Goal: Download file/media

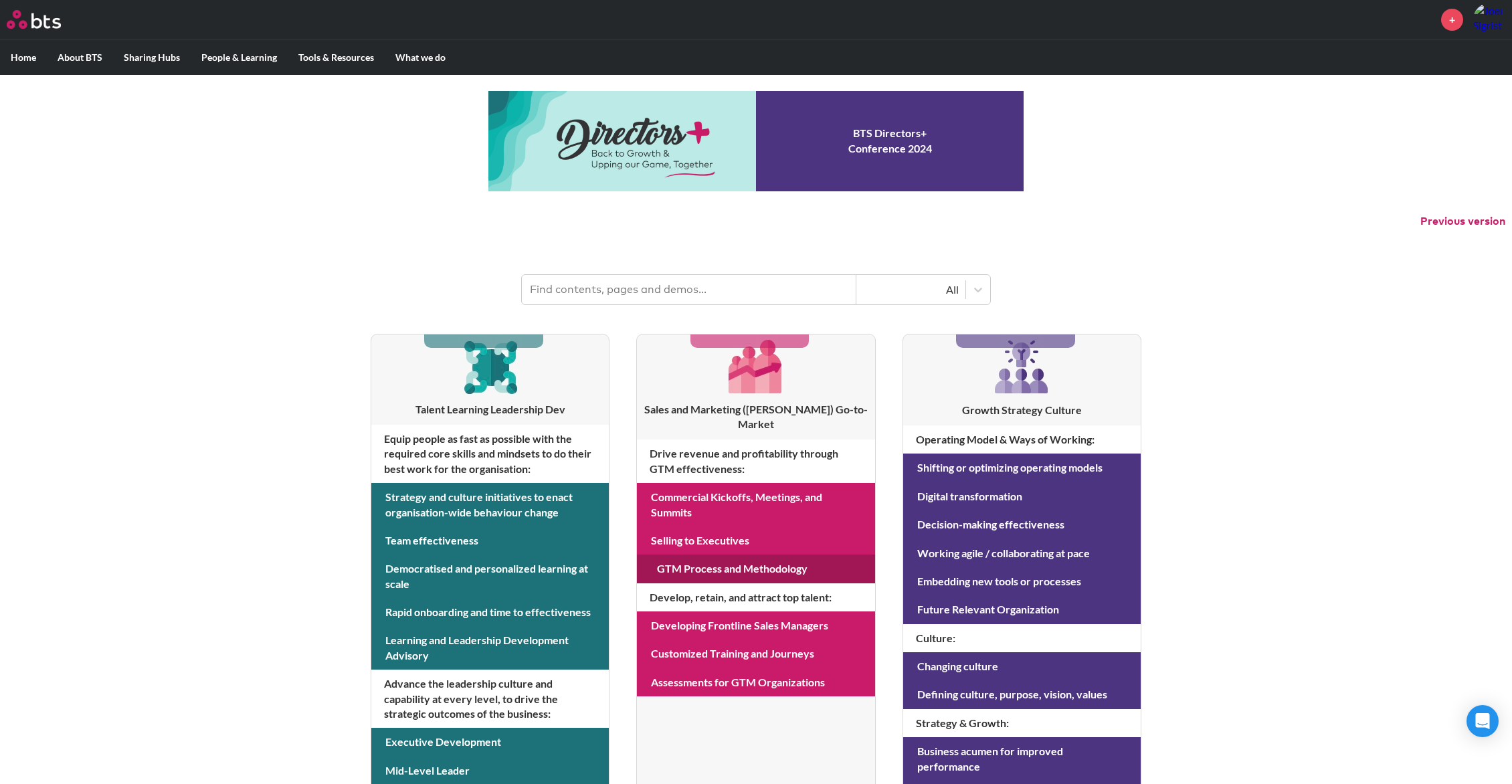
click at [698, 555] on link at bounding box center [756, 569] width 237 height 28
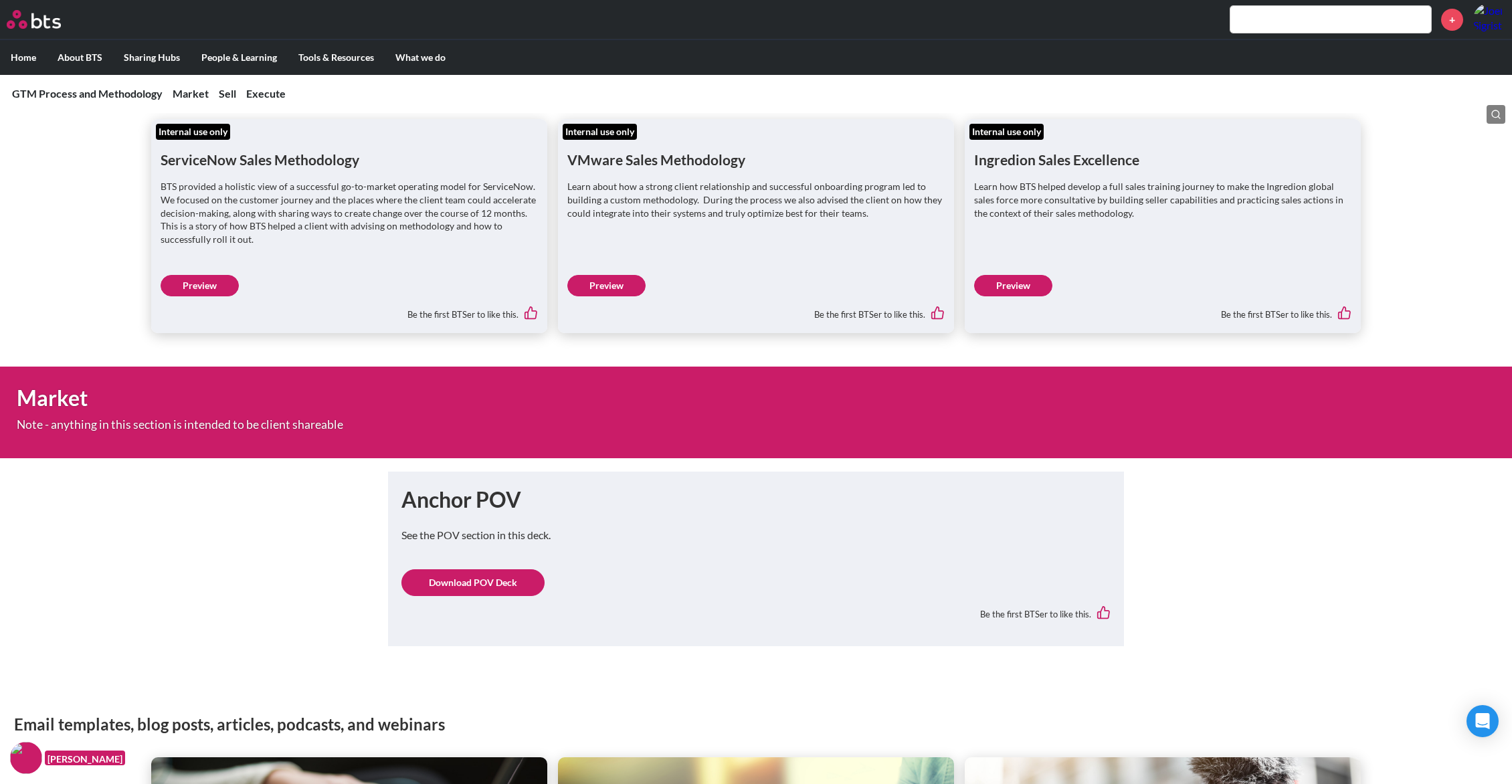
scroll to position [214, 0]
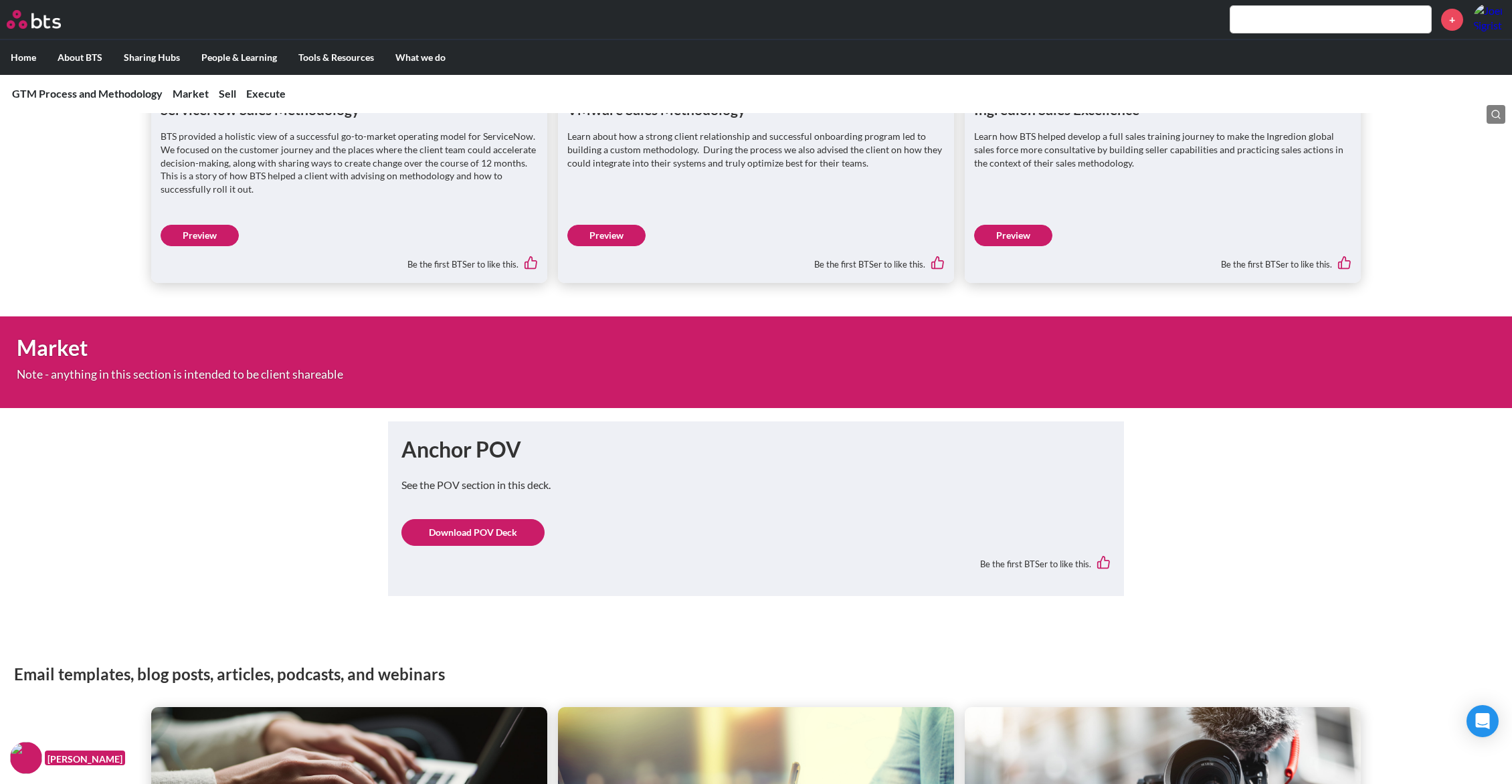
click at [501, 528] on link "Download POV Deck" at bounding box center [473, 532] width 143 height 27
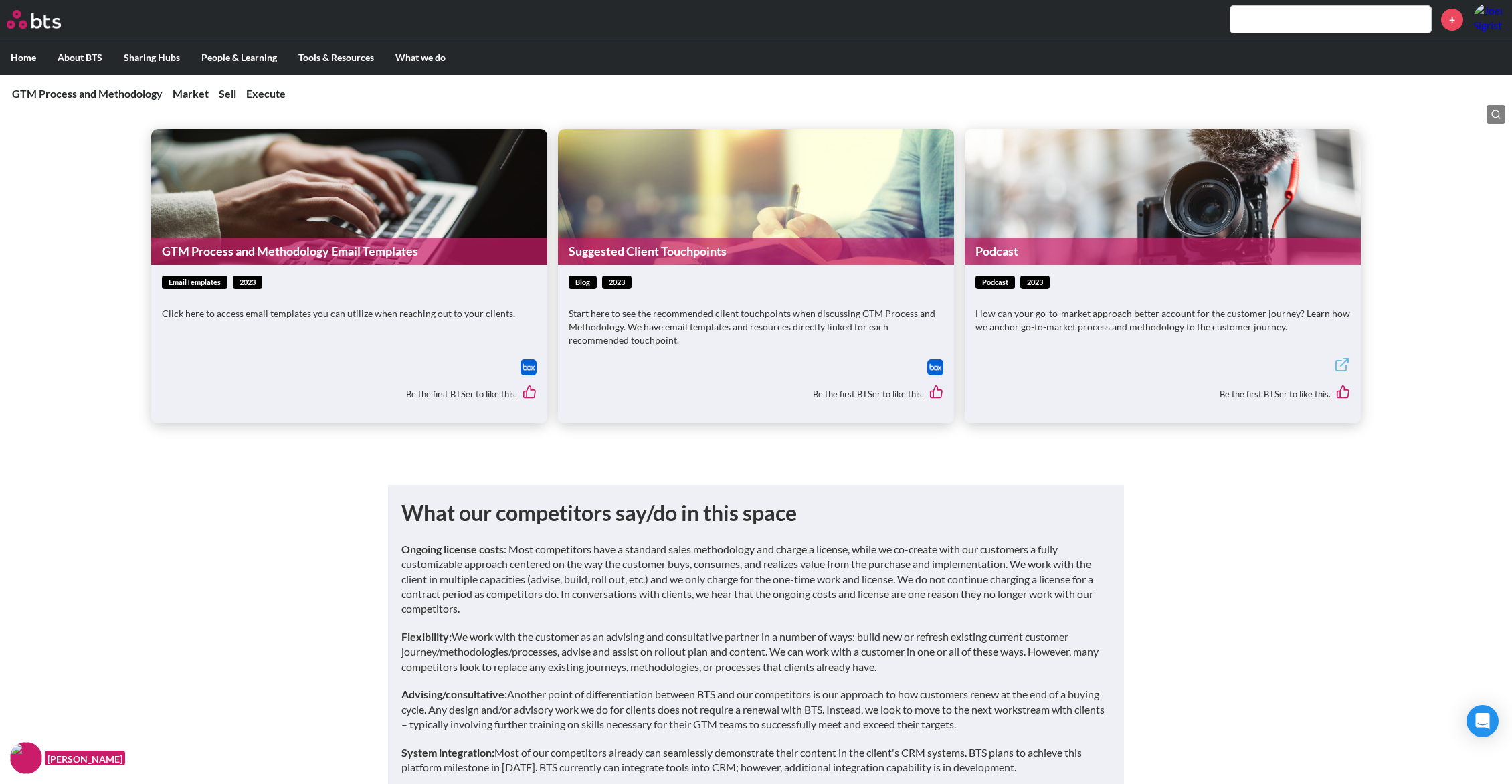
scroll to position [788, 0]
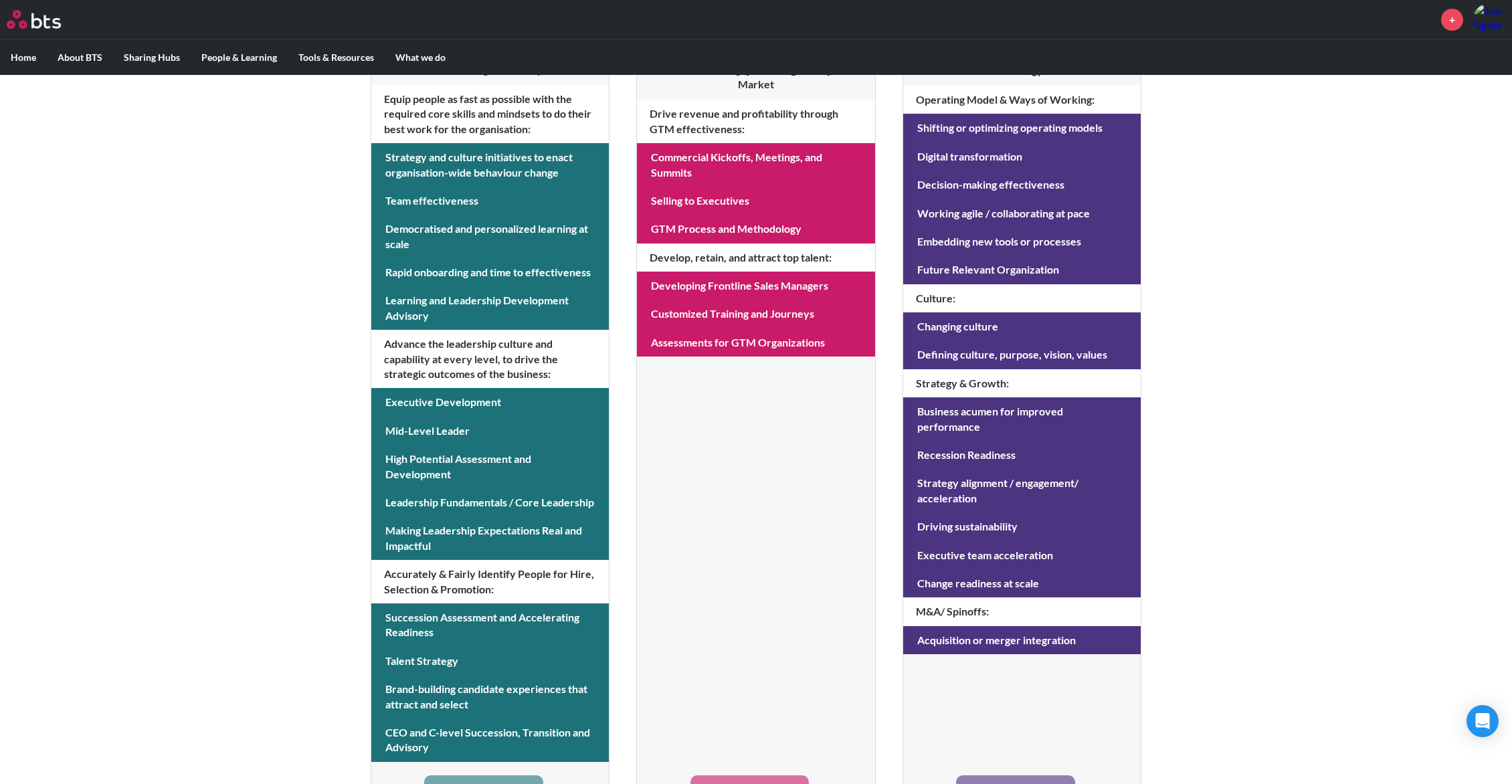
scroll to position [339, 0]
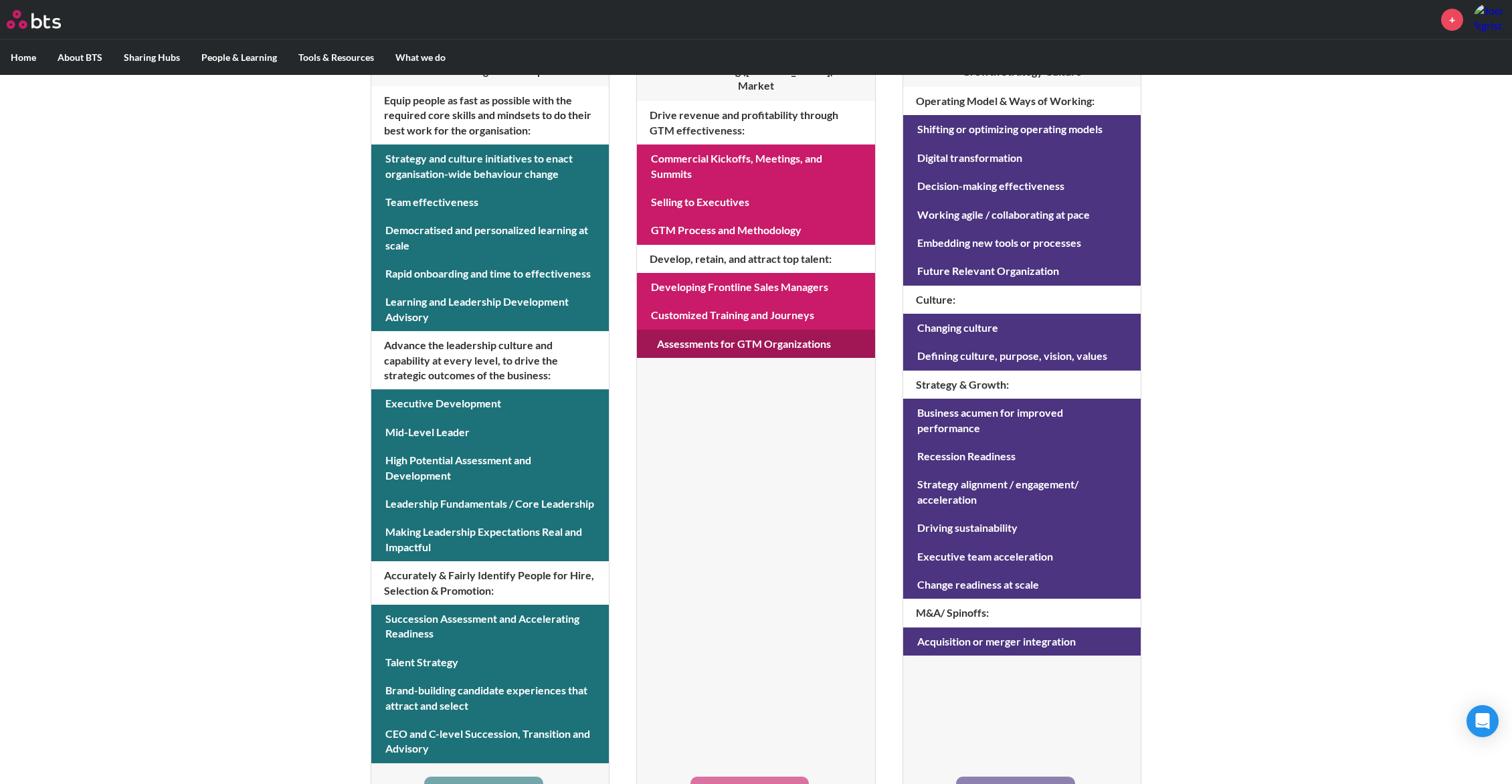
click at [746, 330] on link at bounding box center [756, 344] width 237 height 28
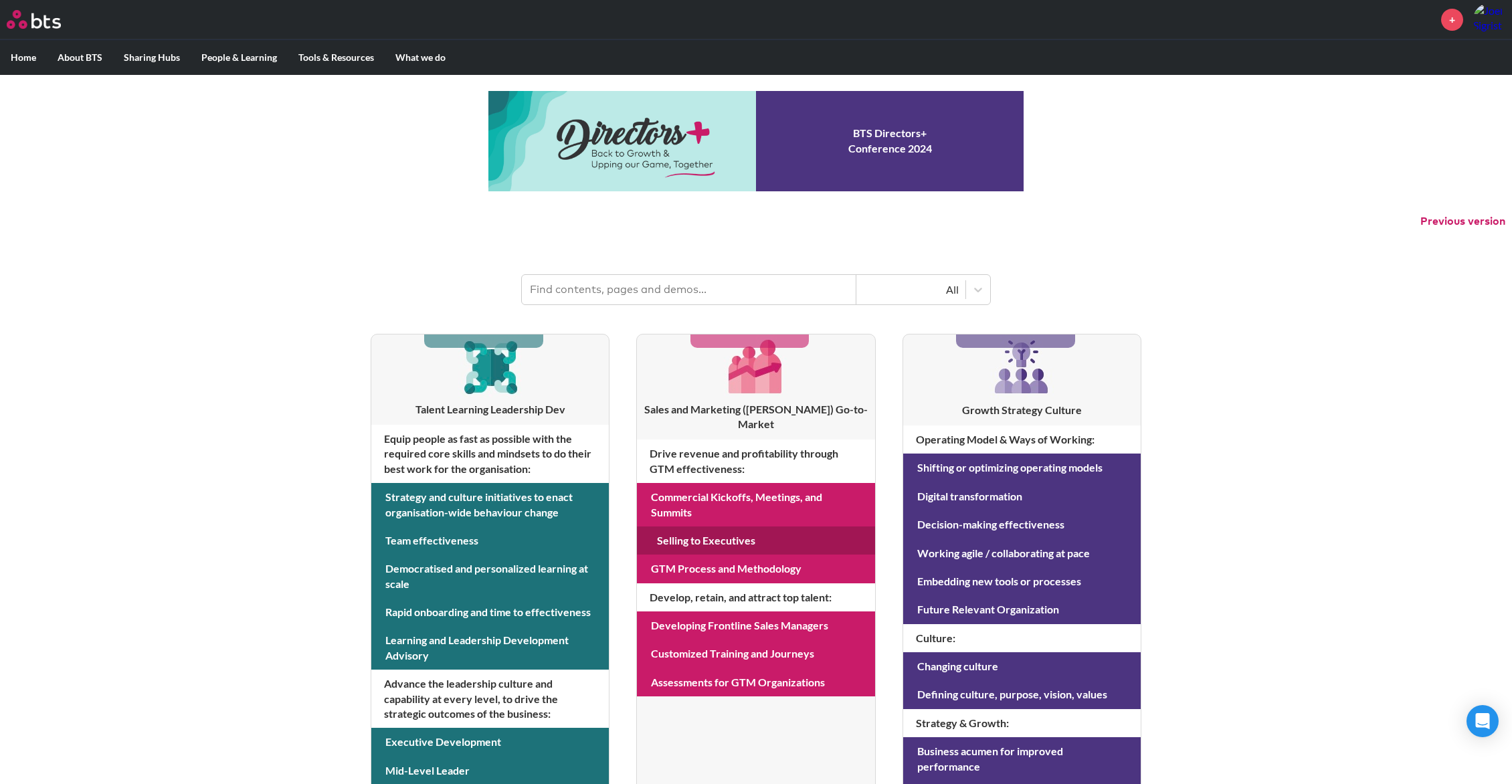
click at [716, 526] on link at bounding box center [756, 540] width 237 height 28
